Goal: Transaction & Acquisition: Download file/media

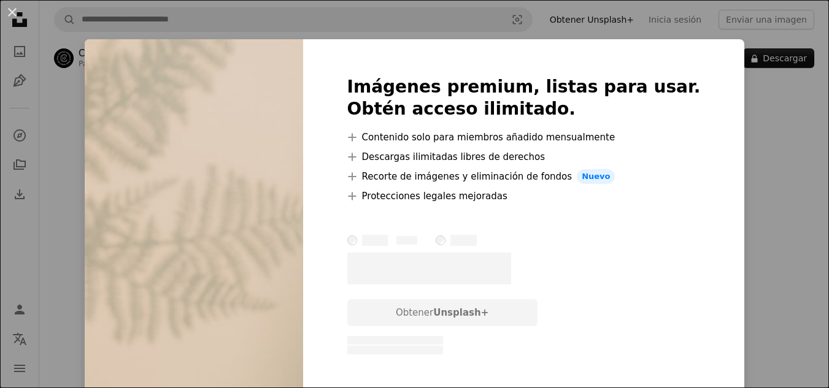
scroll to position [1165, 0]
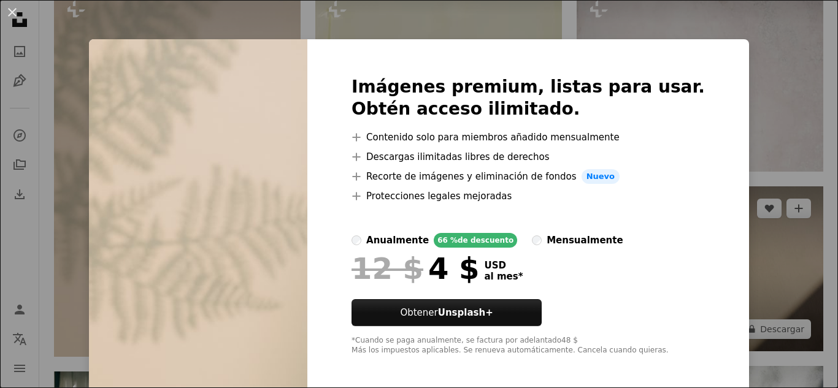
click at [773, 195] on div "An X shape Imágenes premium, listas para usar. Obtén acceso ilimitado. A plus s…" at bounding box center [419, 194] width 838 height 388
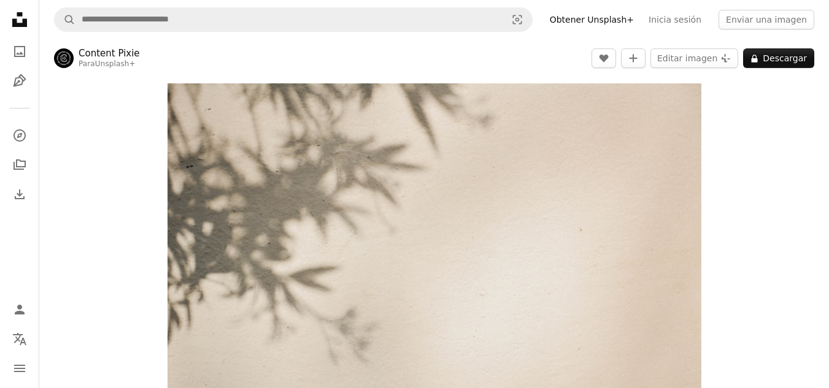
click at [732, 199] on div "Zoom in" at bounding box center [433, 261] width 789 height 368
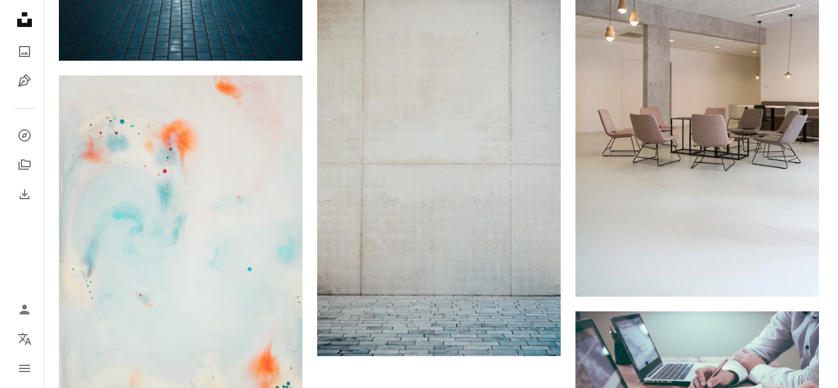
scroll to position [1736, 0]
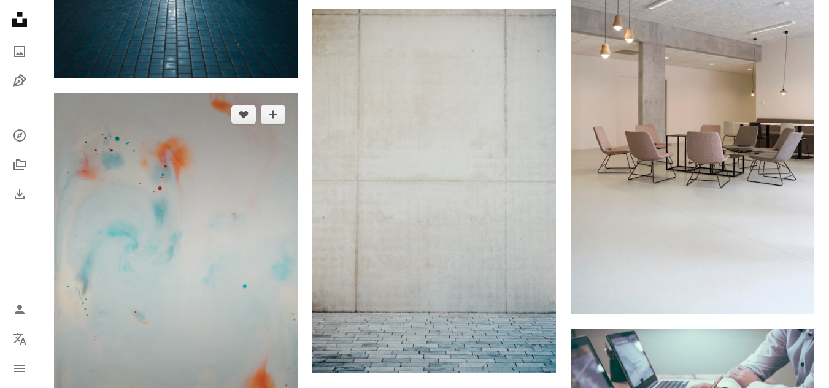
click at [201, 209] on img at bounding box center [175, 265] width 243 height 344
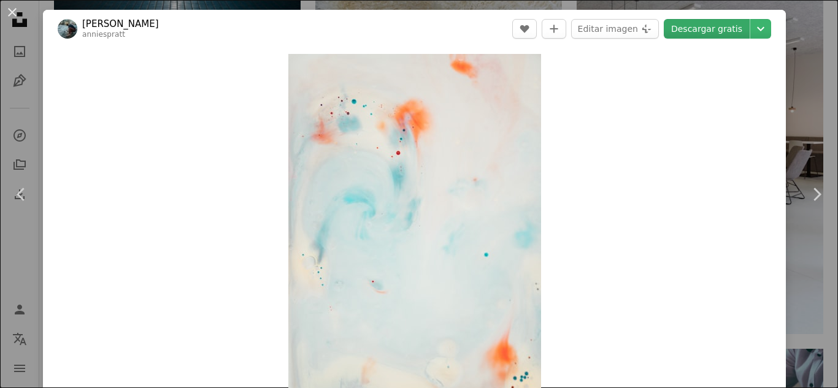
click at [716, 34] on link "Descargar gratis" at bounding box center [707, 29] width 86 height 20
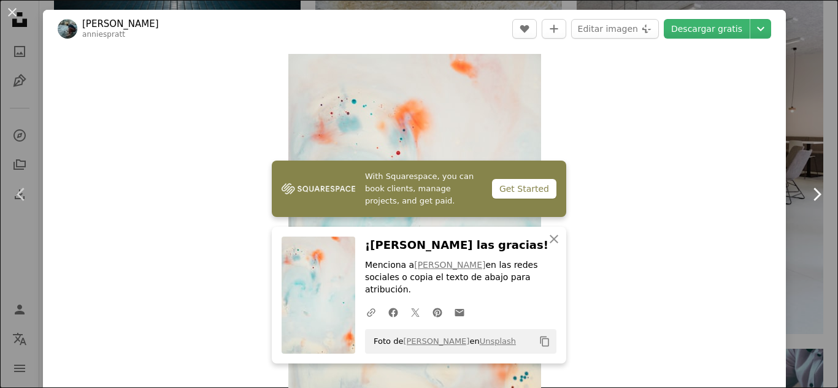
click at [795, 137] on link "Chevron right" at bounding box center [816, 195] width 43 height 118
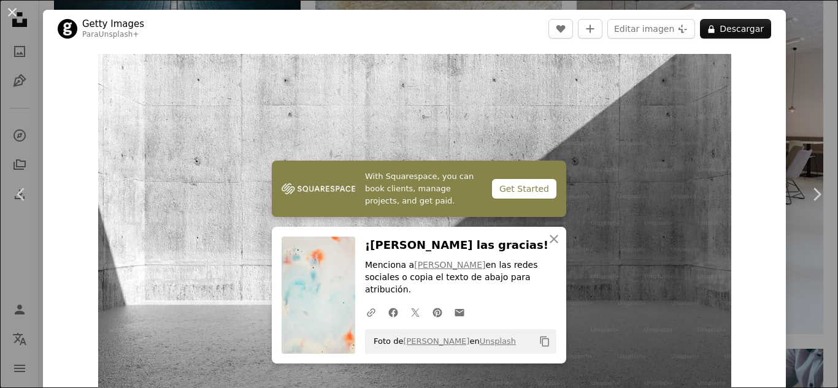
click at [796, 120] on div "An X shape Chevron left Chevron right With Squarespace, you can book clients, m…" at bounding box center [419, 194] width 838 height 388
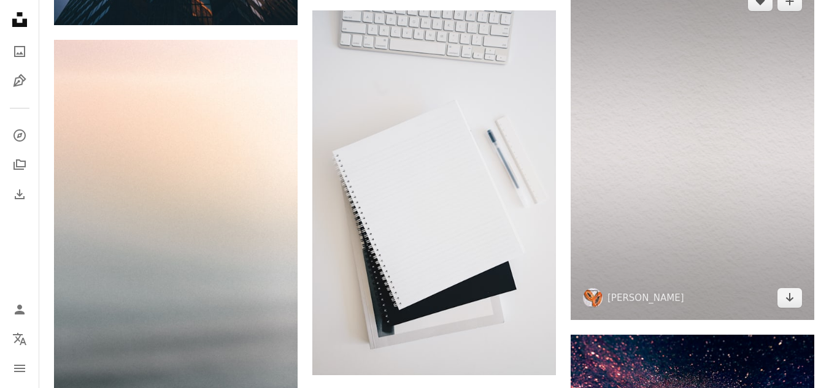
scroll to position [939, 0]
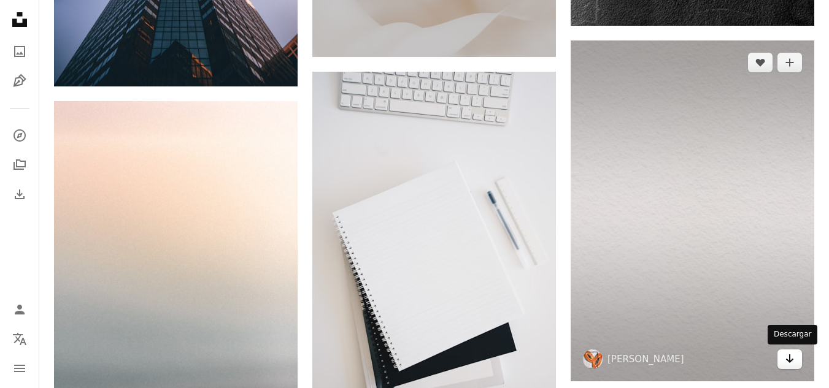
click at [799, 355] on link "Arrow pointing down" at bounding box center [789, 360] width 25 height 20
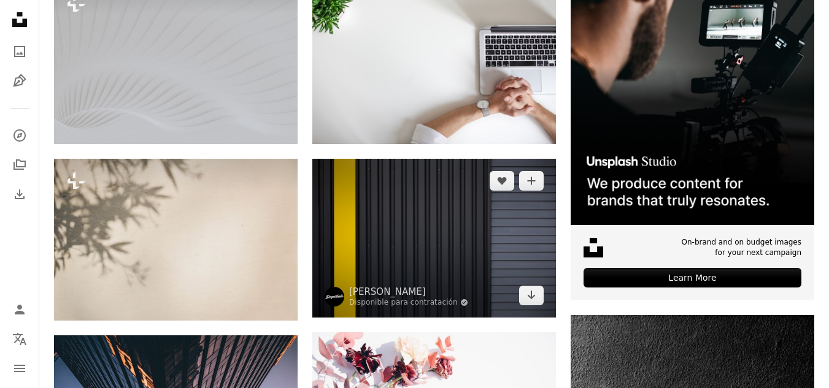
scroll to position [326, 0]
